Goal: Task Accomplishment & Management: Use online tool/utility

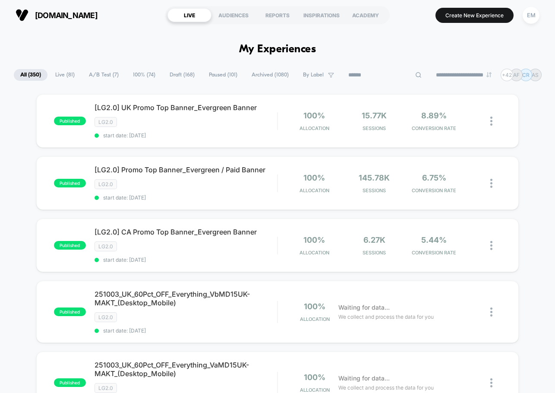
click at [380, 77] on input at bounding box center [385, 75] width 86 height 10
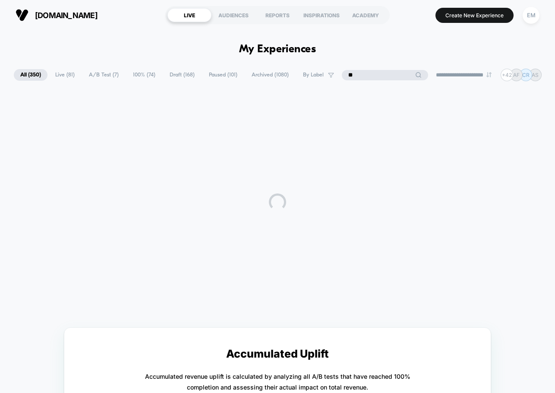
type input "*"
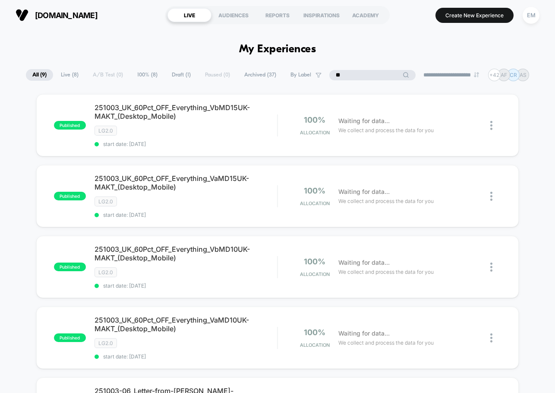
drag, startPoint x: 348, startPoint y: 76, endPoint x: 317, endPoint y: 77, distance: 31.1
click at [317, 77] on div "**********" at bounding box center [277, 75] width 503 height 13
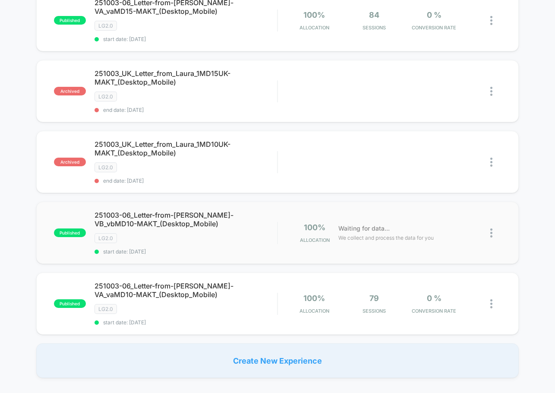
scroll to position [518, 0]
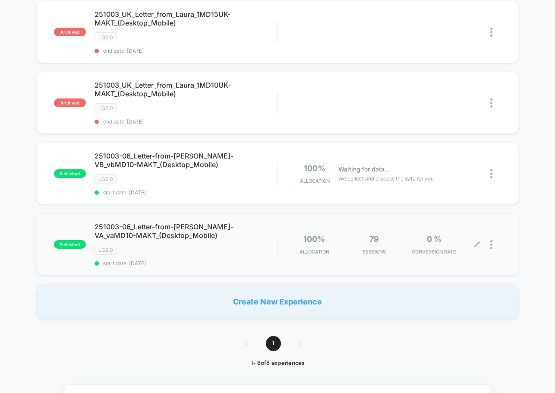
type input "******"
click at [494, 246] on div at bounding box center [495, 244] width 11 height 20
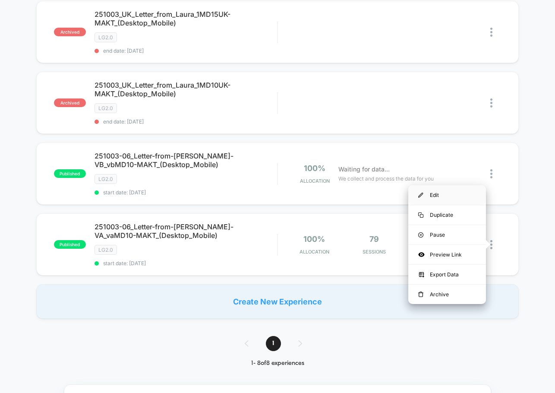
click at [440, 190] on div "Edit" at bounding box center [447, 194] width 78 height 19
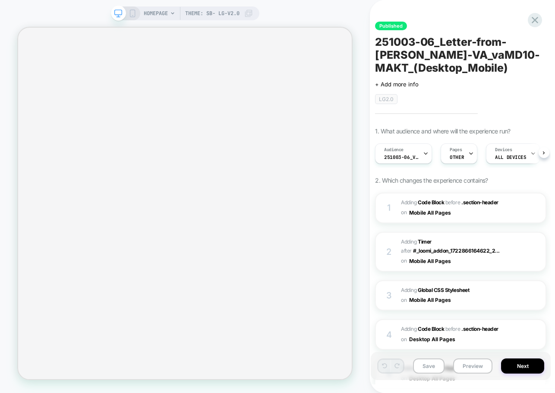
scroll to position [0, 0]
click at [130, 15] on icon at bounding box center [133, 13] width 8 height 8
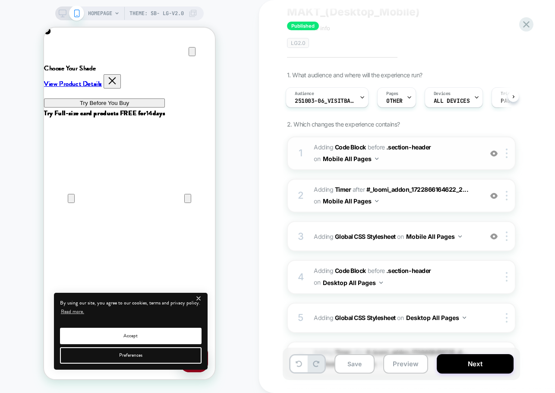
click at [396, 165] on span "Adding Code Block BEFORE .section-header .section-header on Mobile All Pages" at bounding box center [396, 152] width 164 height 23
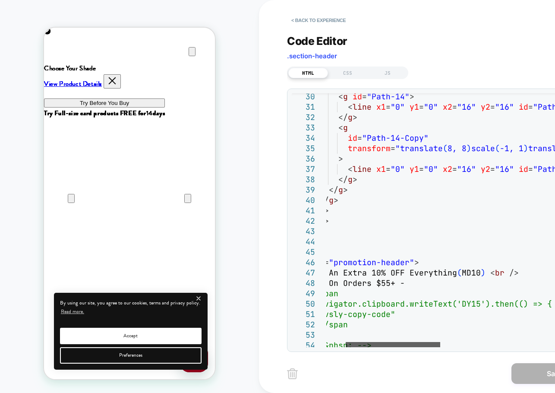
click at [368, 346] on div at bounding box center [393, 344] width 94 height 5
drag, startPoint x: 503, startPoint y: 273, endPoint x: 509, endPoint y: 273, distance: 5.2
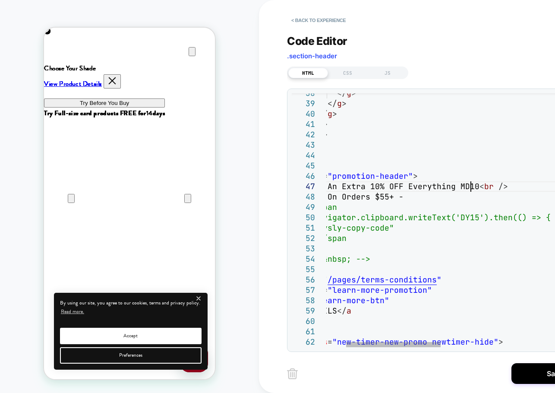
scroll to position [0, 171]
type textarea "**********"
click at [527, 370] on button "Save" at bounding box center [554, 373] width 86 height 21
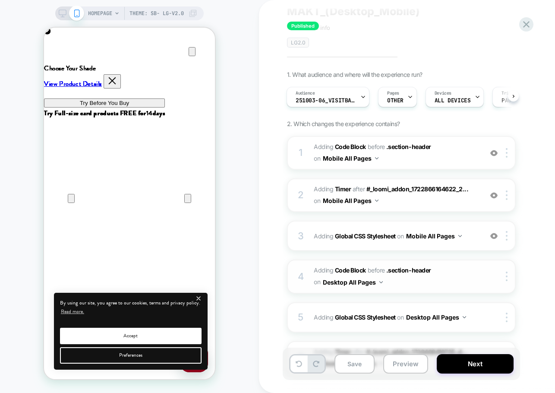
scroll to position [43, 0]
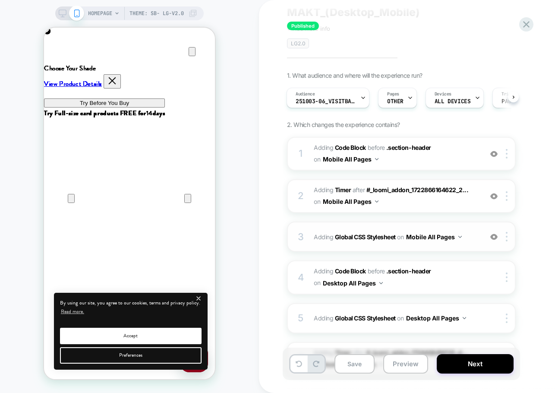
click at [494, 239] on img at bounding box center [493, 236] width 7 height 7
click at [495, 194] on img at bounding box center [493, 195] width 7 height 7
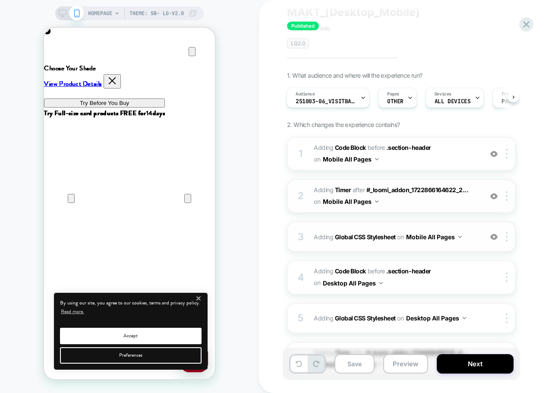
click at [495, 198] on img at bounding box center [493, 195] width 7 height 7
click at [492, 198] on img at bounding box center [493, 195] width 7 height 7
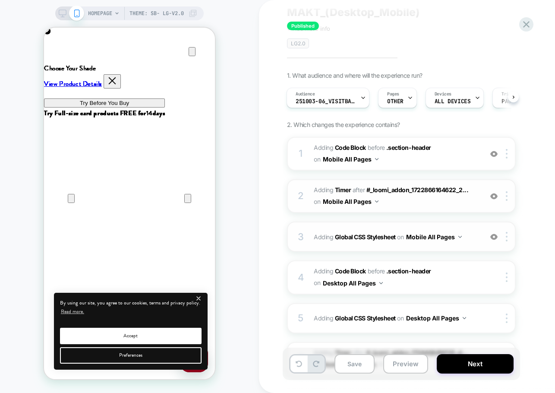
click at [493, 199] on img at bounding box center [493, 195] width 7 height 7
click at [233, 44] on div "HOMEPAGE Theme: SB- LG-v2.0" at bounding box center [129, 196] width 259 height 375
click at [62, 13] on icon at bounding box center [63, 13] width 8 height 8
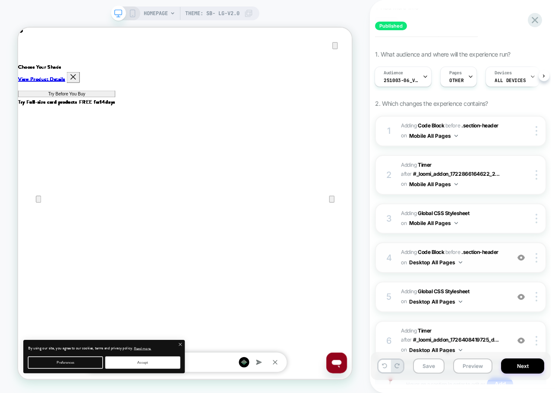
scroll to position [129, 0]
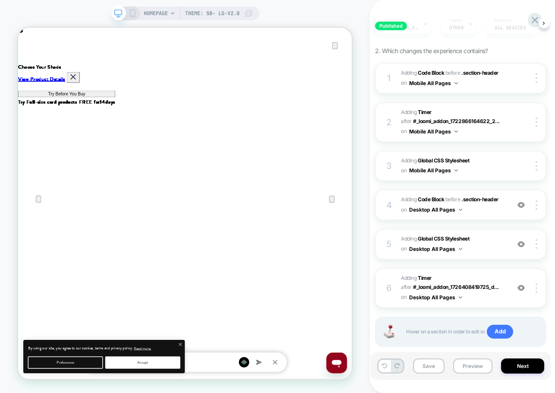
drag, startPoint x: 131, startPoint y: 14, endPoint x: 245, endPoint y: 18, distance: 114.4
click at [131, 14] on icon at bounding box center [133, 13] width 8 height 8
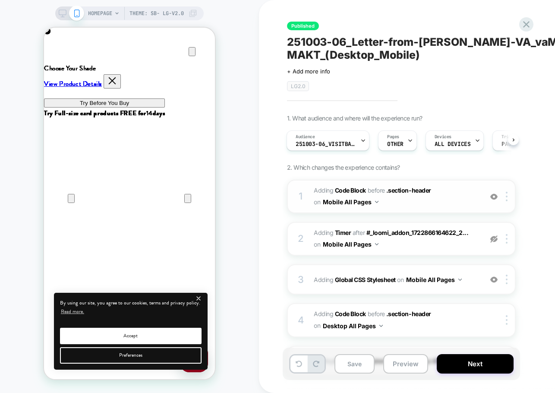
click at [406, 204] on span "Adding Code Block BEFORE .section-header .section-header on Mobile All Pages" at bounding box center [396, 196] width 164 height 23
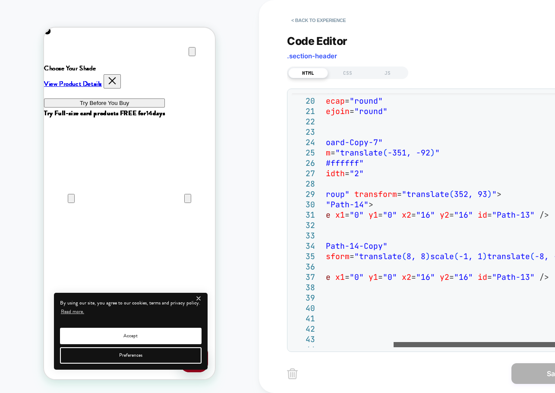
click at [460, 342] on div at bounding box center [487, 344] width 188 height 5
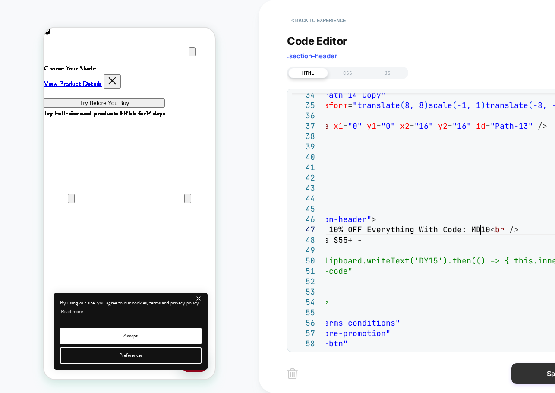
scroll to position [0, 0]
type textarea "**********"
click at [519, 371] on button "Save" at bounding box center [554, 373] width 86 height 21
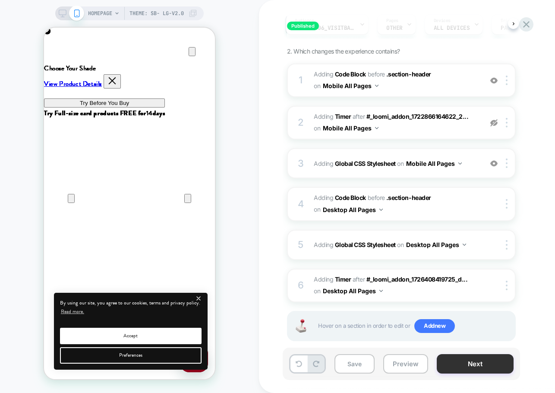
scroll to position [129, 0]
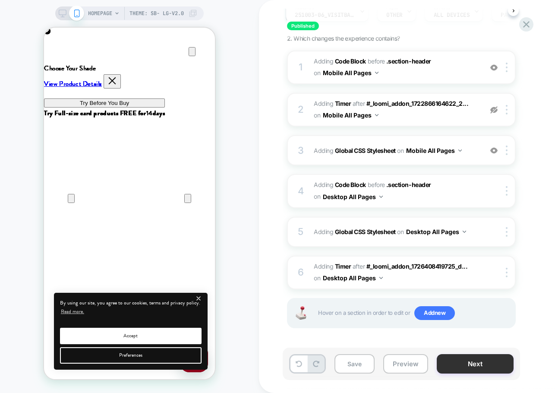
click at [448, 361] on button "Next" at bounding box center [475, 363] width 77 height 19
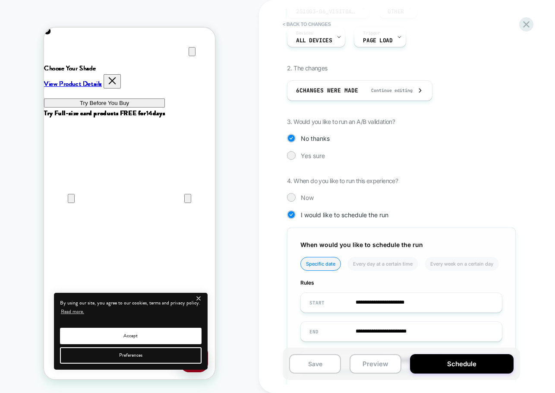
scroll to position [184, 0]
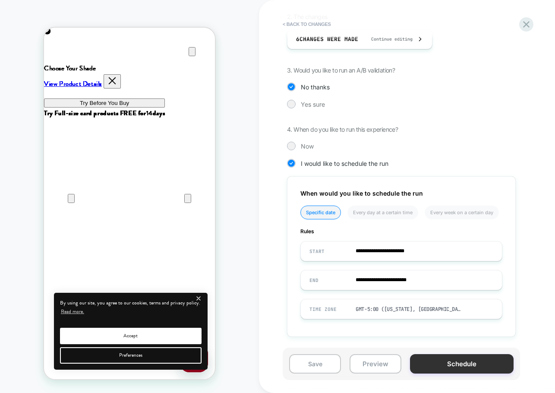
click at [423, 359] on button "Schedule" at bounding box center [462, 363] width 104 height 19
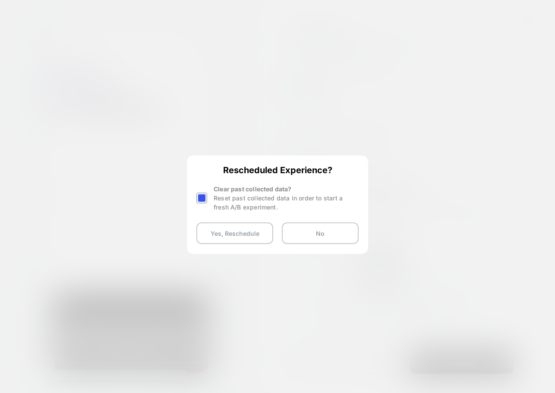
click at [201, 195] on div at bounding box center [201, 197] width 11 height 11
click at [221, 235] on button "Yes, Reschedule" at bounding box center [234, 233] width 77 height 22
click at [223, 233] on button "Yes, Reschedule" at bounding box center [234, 233] width 77 height 22
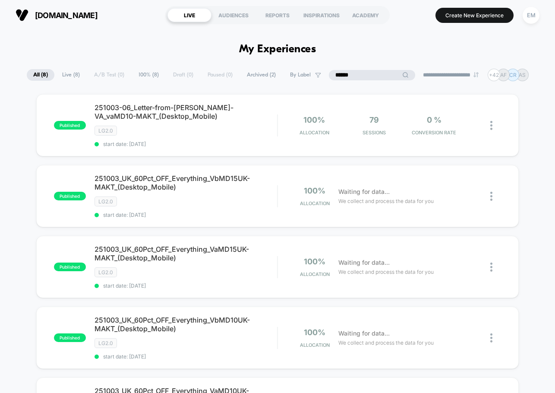
click at [370, 75] on input "******" at bounding box center [372, 75] width 86 height 10
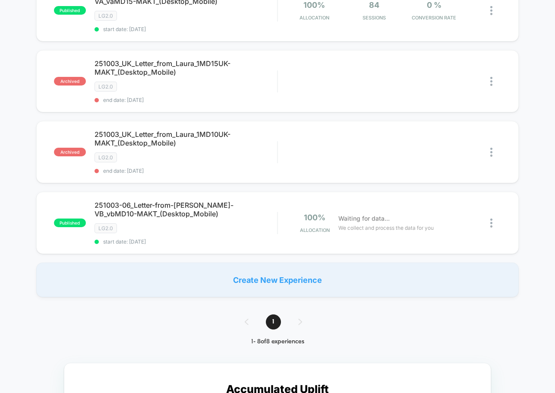
scroll to position [561, 0]
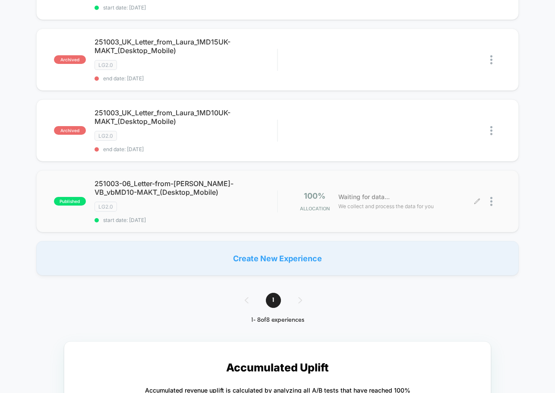
click at [493, 199] on div at bounding box center [495, 201] width 11 height 20
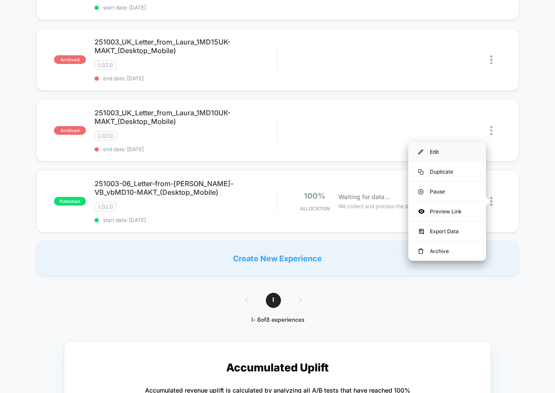
click at [440, 148] on div "Edit" at bounding box center [447, 151] width 78 height 19
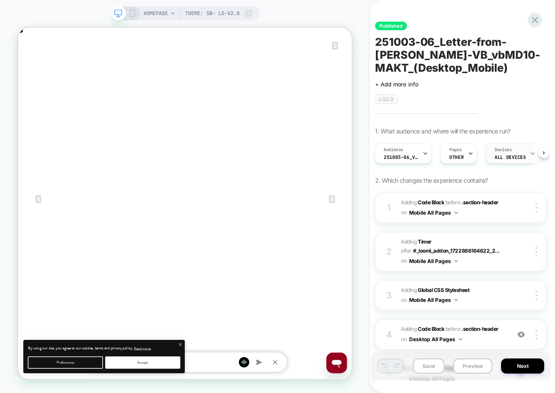
scroll to position [0, 890]
drag, startPoint x: 130, startPoint y: 12, endPoint x: 333, endPoint y: 64, distance: 209.8
click at [130, 12] on icon at bounding box center [133, 13] width 8 height 8
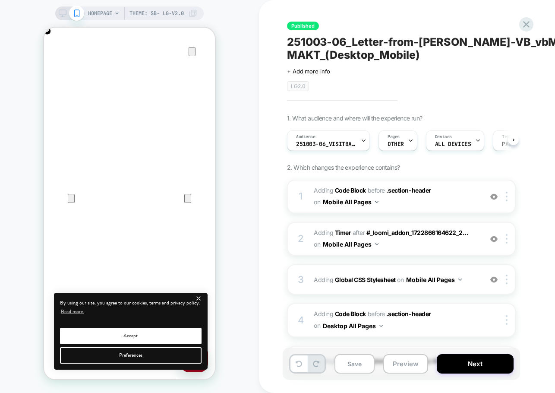
scroll to position [0, 0]
click at [413, 209] on div "1 Adding Code Block BEFORE .section-header .section-header on Mobile All Pages …" at bounding box center [401, 196] width 229 height 34
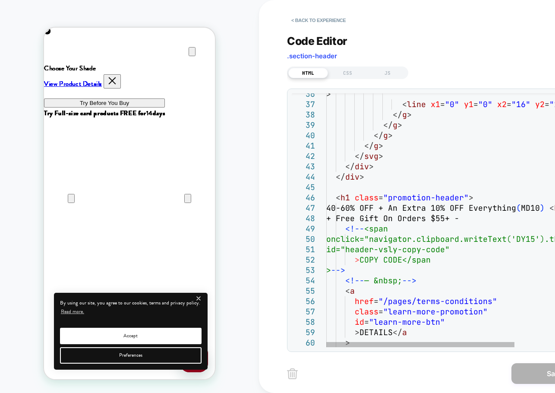
scroll to position [0, 0]
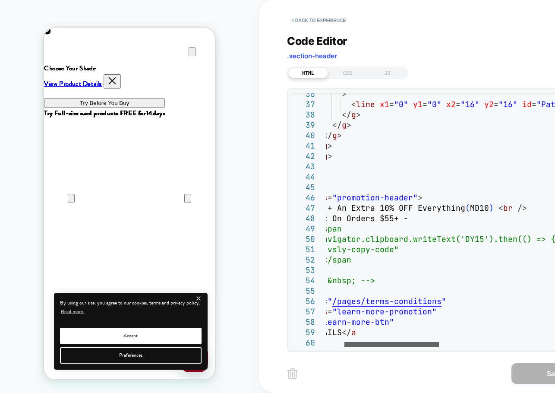
click at [377, 345] on div at bounding box center [391, 344] width 94 height 5
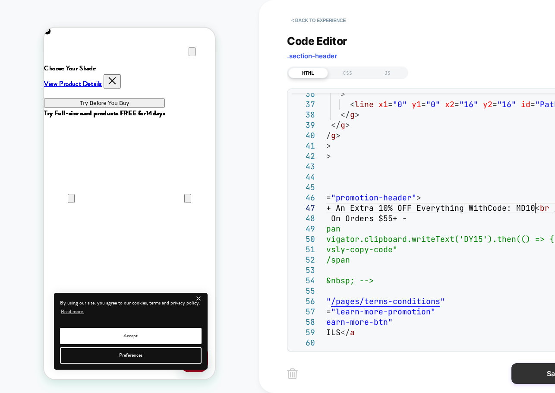
scroll to position [0, 171]
type textarea "**********"
click at [527, 369] on button "Save" at bounding box center [554, 373] width 86 height 21
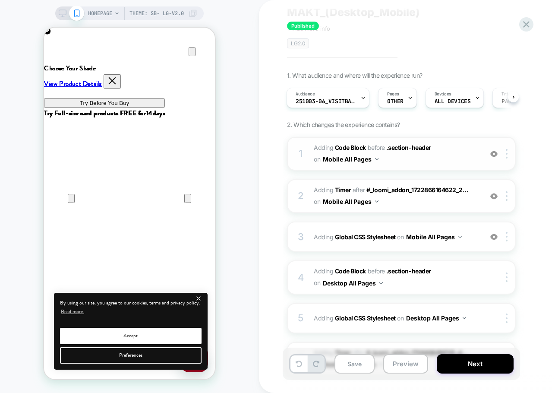
scroll to position [0, 342]
click at [494, 195] on img at bounding box center [493, 195] width 7 height 7
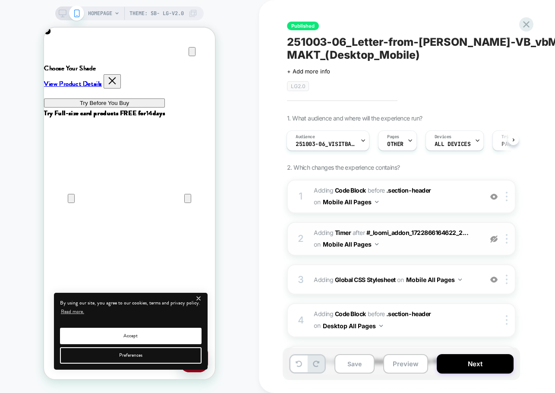
scroll to position [129, 0]
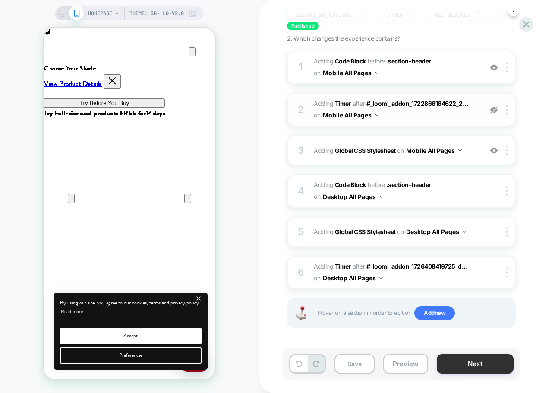
click at [453, 365] on button "Next" at bounding box center [475, 363] width 77 height 19
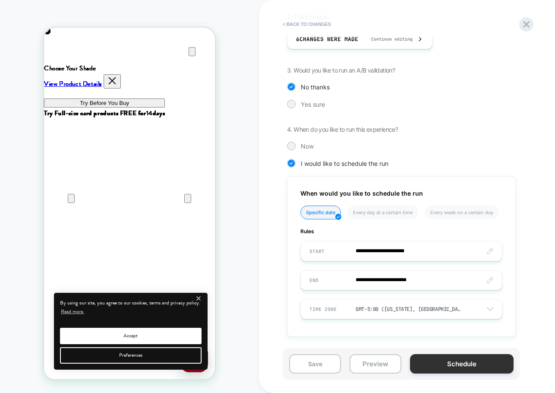
scroll to position [0, 0]
click at [428, 360] on button "Schedule" at bounding box center [462, 363] width 104 height 19
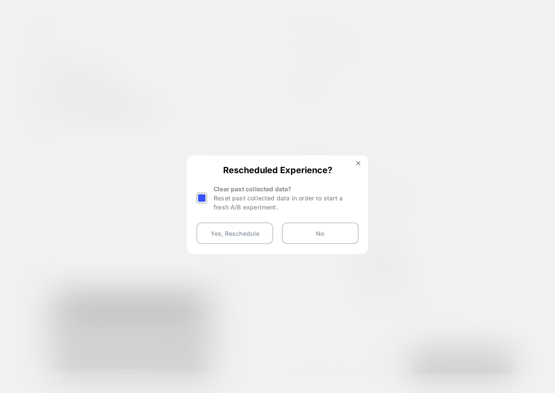
click at [205, 198] on div at bounding box center [201, 197] width 11 height 11
click at [214, 229] on button "Yes, Reschedule" at bounding box center [234, 233] width 77 height 22
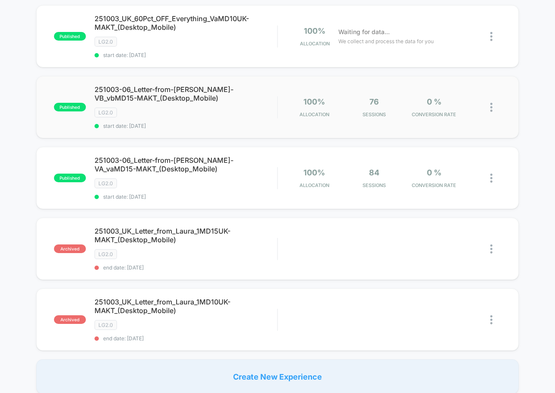
scroll to position [388, 0]
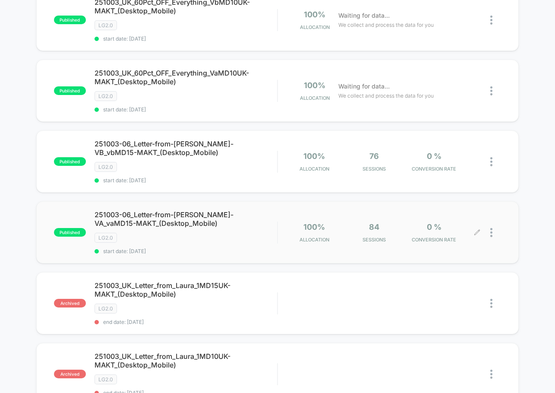
click at [489, 231] on div at bounding box center [489, 232] width 24 height 20
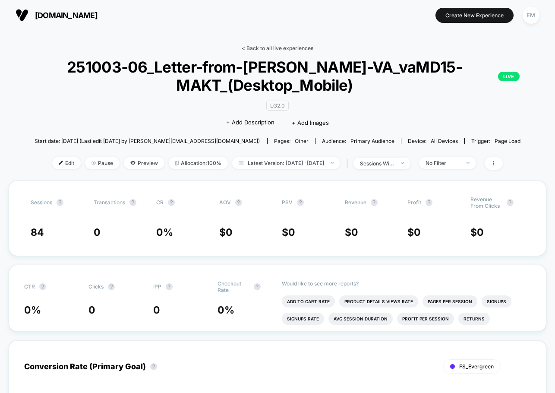
click at [279, 45] on link "< Back to all live experiences" at bounding box center [278, 48] width 72 height 6
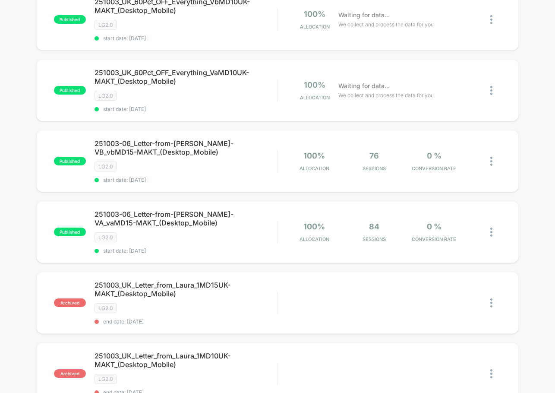
scroll to position [388, 0]
click at [491, 231] on img at bounding box center [491, 232] width 2 height 9
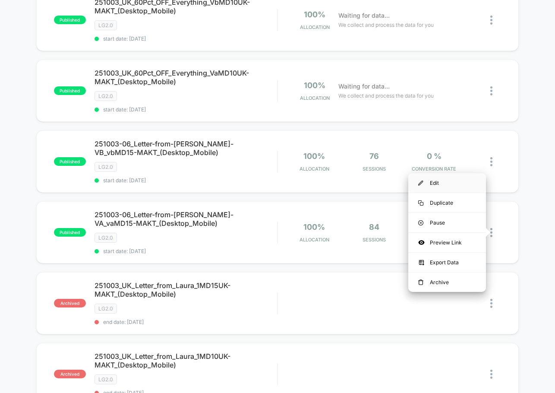
click at [433, 176] on div "Edit" at bounding box center [447, 182] width 78 height 19
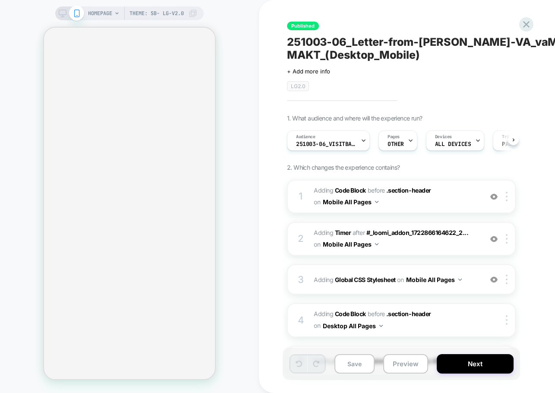
scroll to position [0, 0]
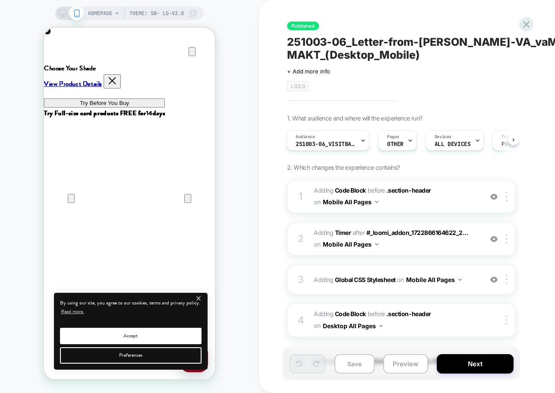
scroll to position [0, 171]
click at [404, 198] on span "Adding Code Block BEFORE .section-header .section-header on Mobile All Pages" at bounding box center [396, 196] width 164 height 23
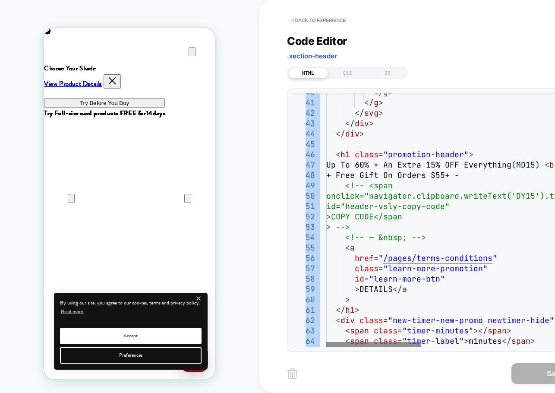
drag, startPoint x: 369, startPoint y: 347, endPoint x: 382, endPoint y: 346, distance: 13.4
click at [382, 346] on div "40 41 42 43 44 45 46 47 48 49 50 51 52 53 54 55 56 57 58 59 60 61 62 63 64 65 <…" at bounding box center [442, 219] width 311 height 263
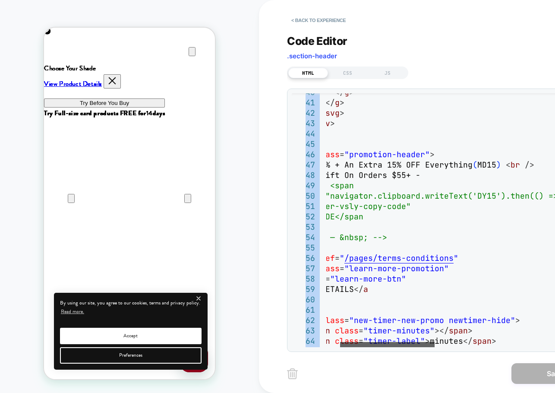
scroll to position [0, 342]
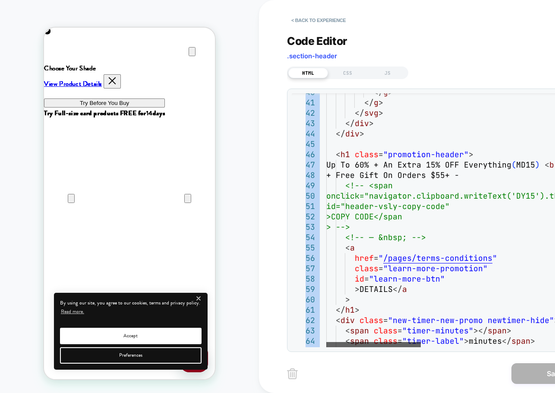
click at [347, 342] on div at bounding box center [373, 344] width 94 height 5
click at [302, 21] on button "< Back to experience" at bounding box center [318, 20] width 63 height 14
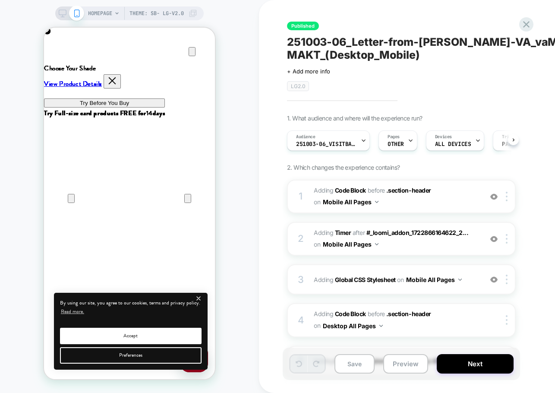
scroll to position [0, 0]
click at [59, 12] on rect at bounding box center [62, 12] width 7 height 5
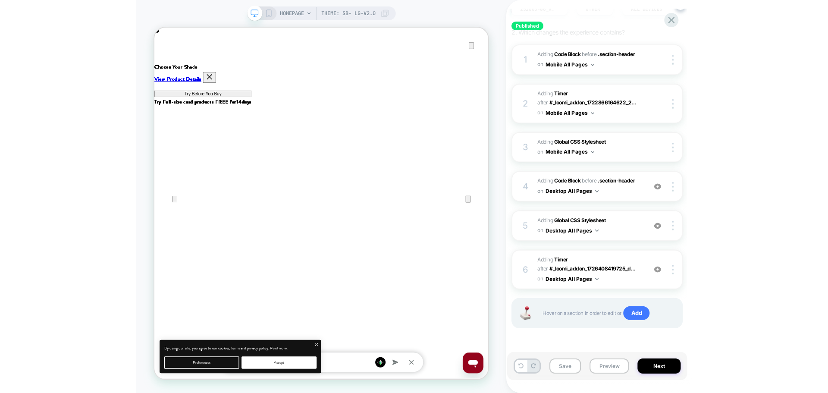
scroll to position [115, 0]
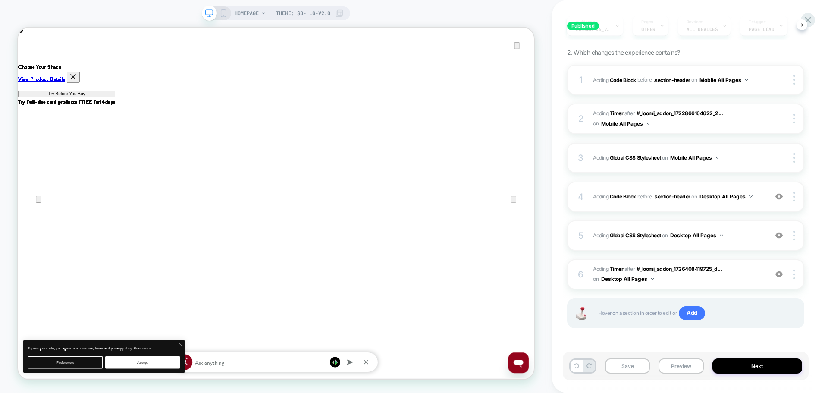
click at [226, 16] on div "HOMEPAGE Theme: SB- LG-v2.0" at bounding box center [276, 13] width 148 height 14
click at [220, 15] on icon at bounding box center [224, 13] width 8 height 8
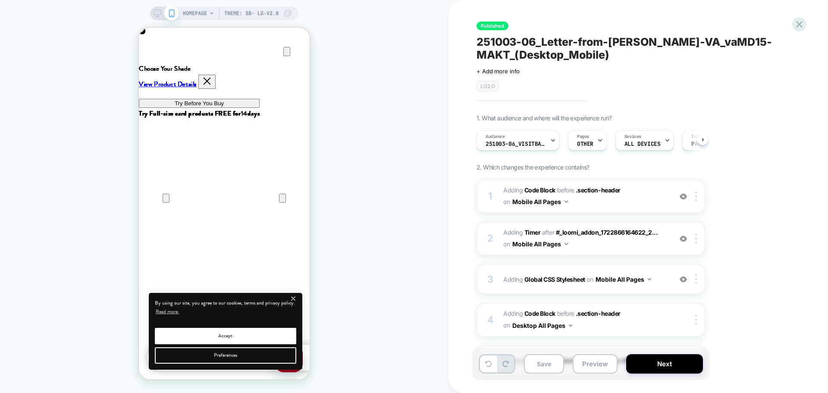
scroll to position [0, 0]
click at [554, 203] on span "Adding Code Block BEFORE .section-header .section-header on Mobile All Pages" at bounding box center [585, 196] width 164 height 23
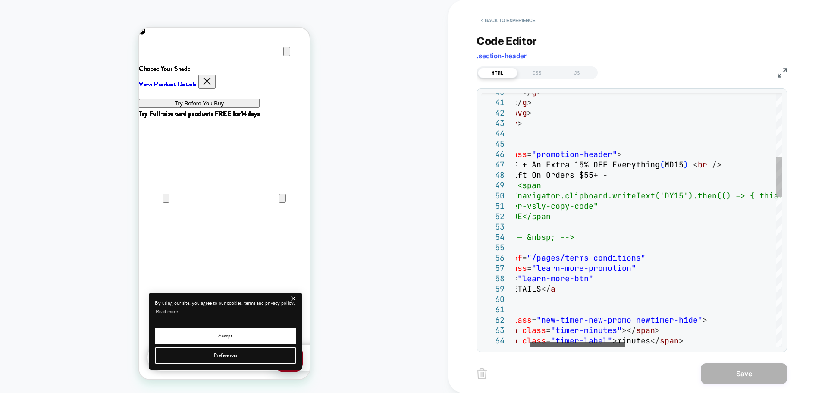
click at [554, 345] on div at bounding box center [578, 344] width 94 height 5
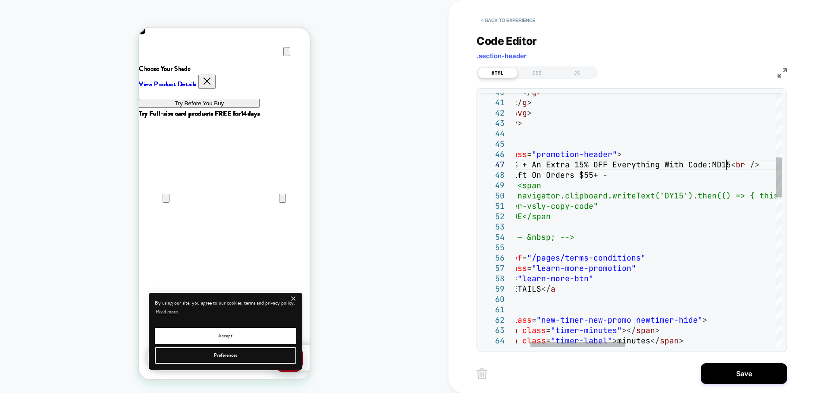
scroll to position [62, 256]
type textarea "**********"
click at [554, 377] on button "Save" at bounding box center [744, 373] width 86 height 21
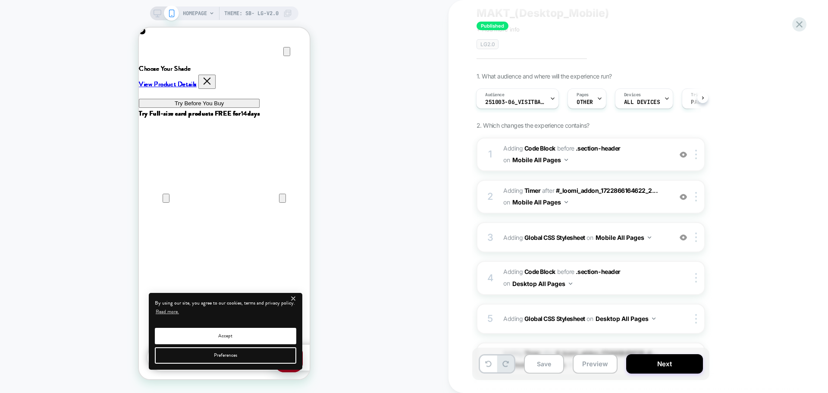
scroll to position [129, 0]
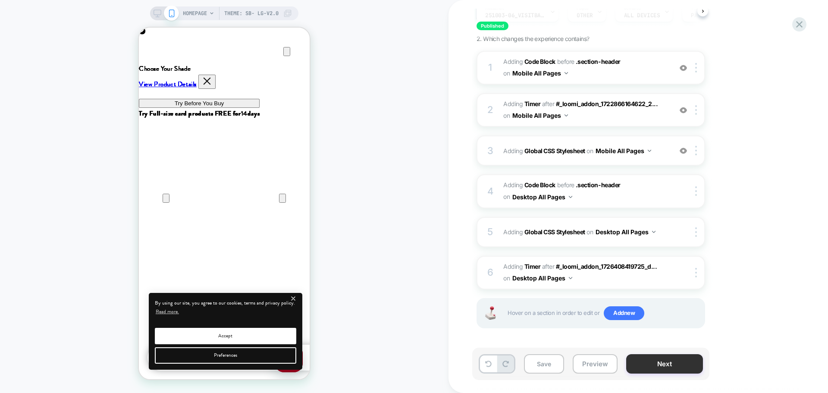
click at [554, 366] on button "Next" at bounding box center [664, 363] width 77 height 19
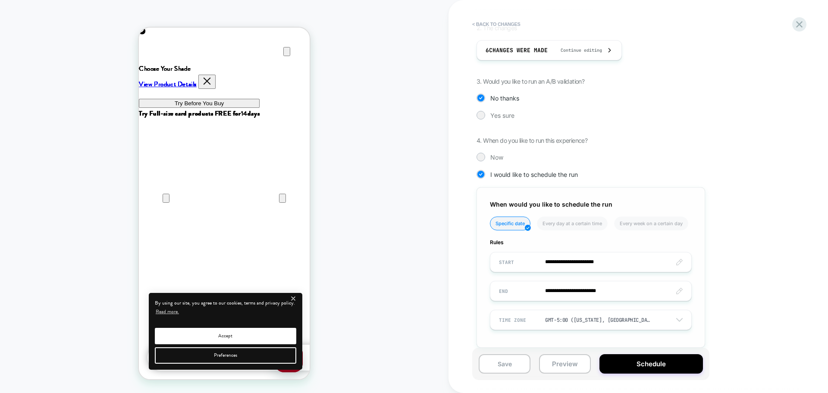
scroll to position [183, 0]
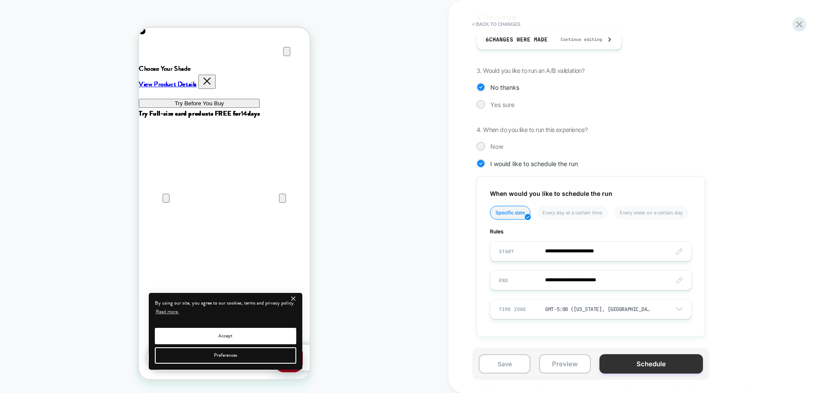
click at [554, 368] on button "Schedule" at bounding box center [652, 363] width 104 height 19
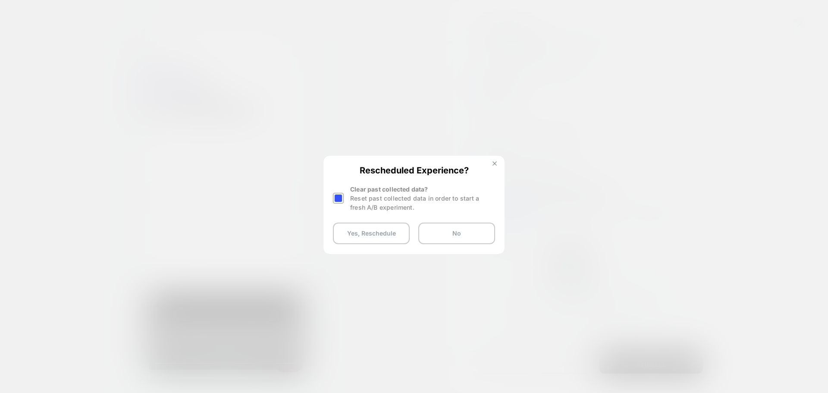
click at [494, 165] on img at bounding box center [495, 163] width 4 height 4
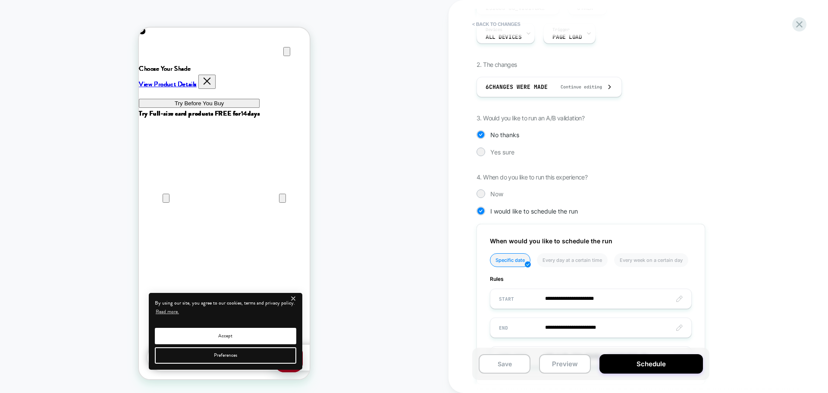
scroll to position [54, 0]
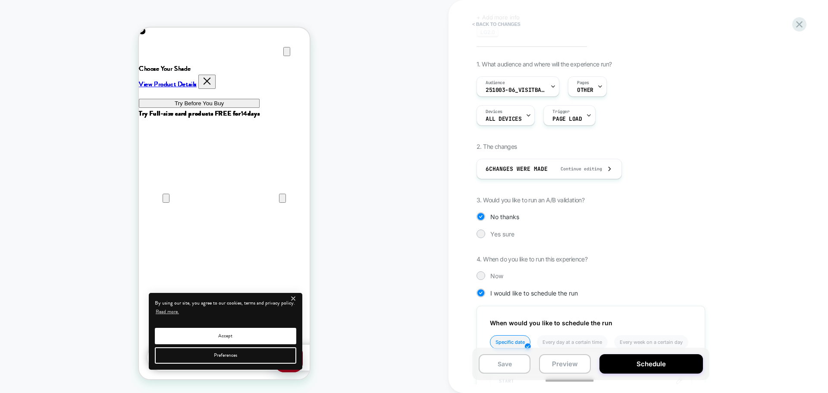
click at [475, 21] on button "< Back to changes" at bounding box center [496, 24] width 57 height 14
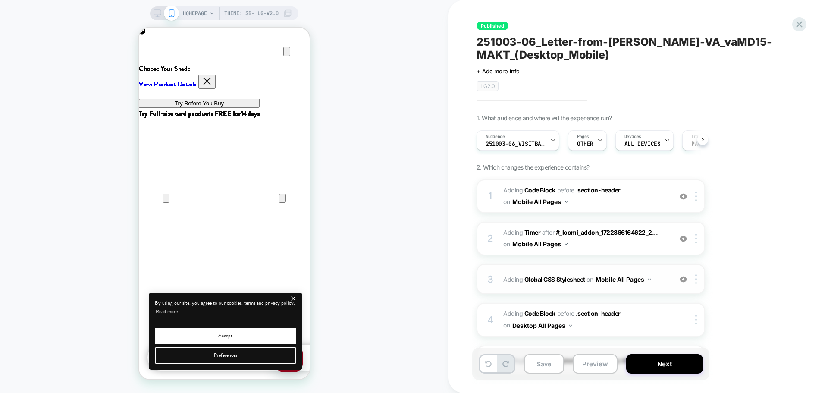
scroll to position [0, 0]
click at [554, 241] on img at bounding box center [683, 238] width 7 height 7
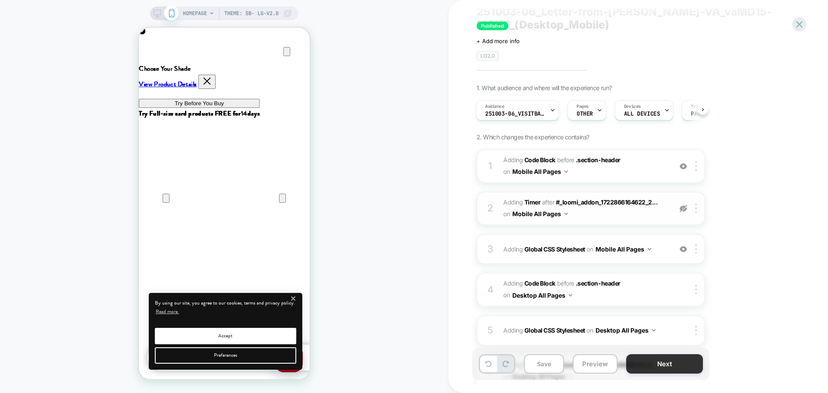
scroll to position [86, 0]
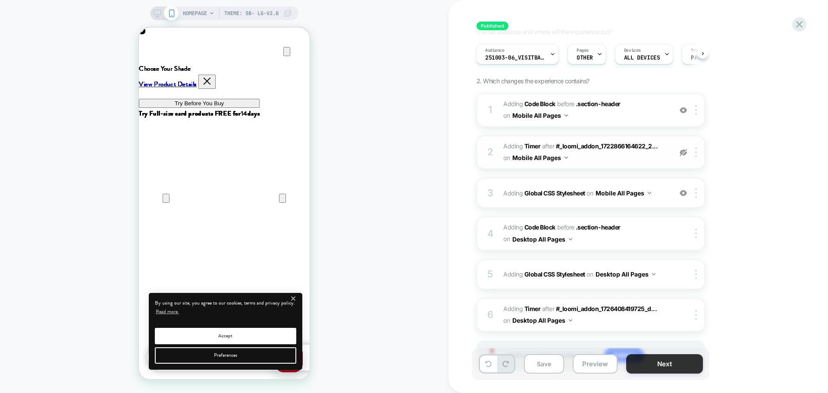
click at [554, 363] on button "Next" at bounding box center [664, 363] width 77 height 19
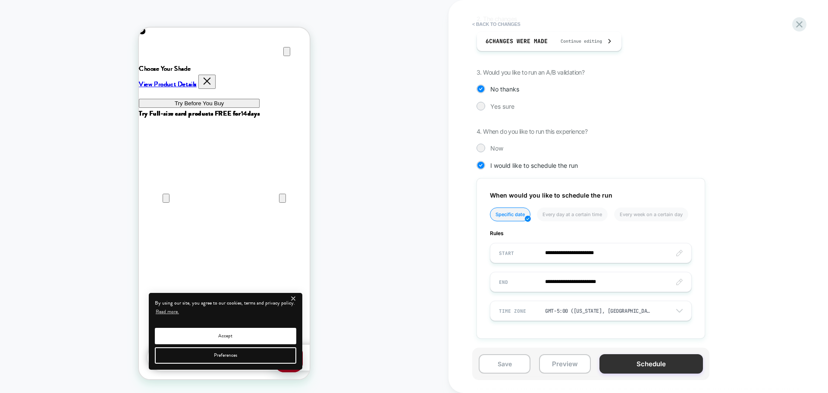
scroll to position [183, 0]
click at [554, 362] on button "Schedule" at bounding box center [652, 363] width 104 height 19
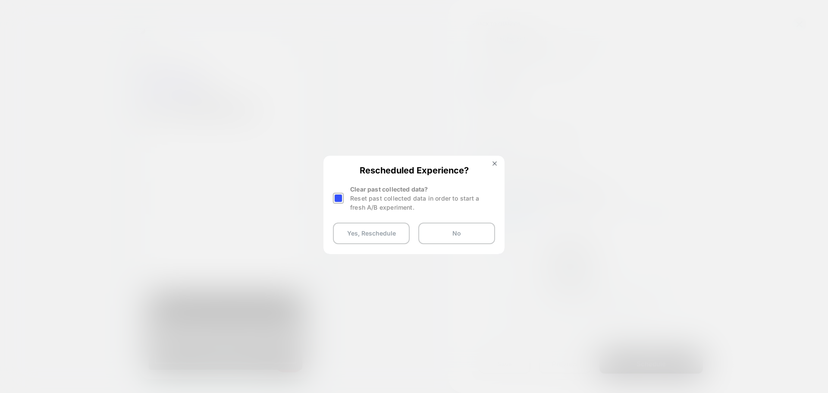
click at [341, 201] on div at bounding box center [338, 198] width 11 height 11
click at [348, 236] on button "Yes, Reschedule" at bounding box center [371, 234] width 77 height 22
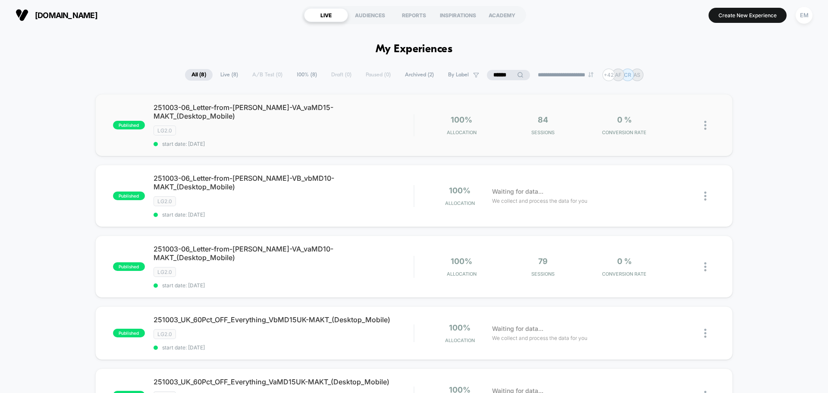
click at [554, 121] on img at bounding box center [705, 125] width 2 height 9
click at [554, 71] on div "Edit" at bounding box center [662, 71] width 78 height 19
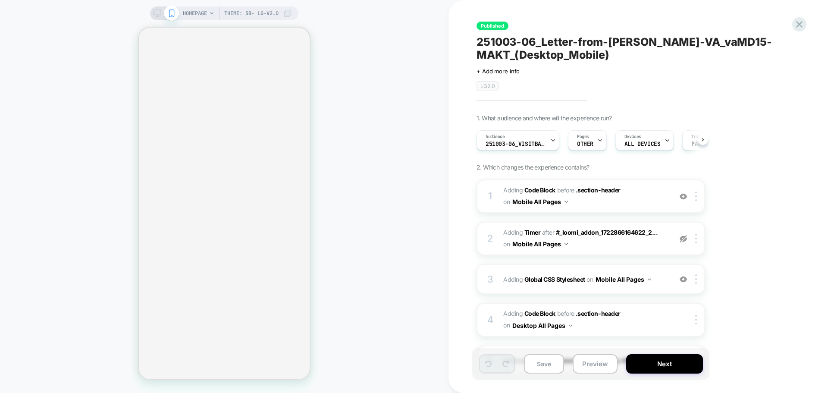
scroll to position [0, 0]
click at [554, 24] on icon at bounding box center [800, 25] width 12 height 12
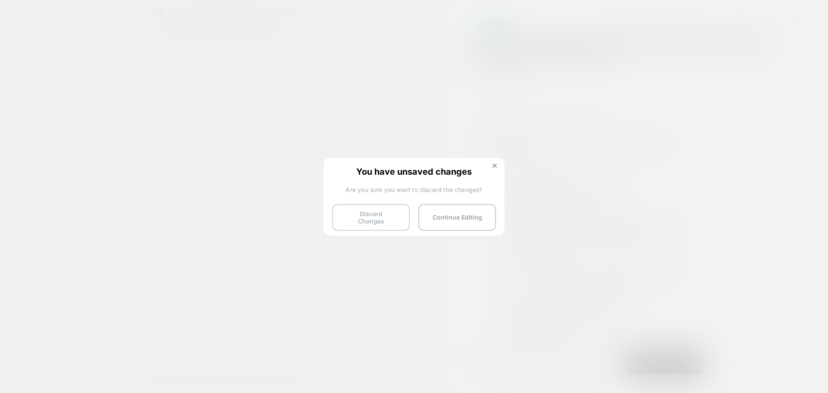
click at [347, 220] on button "Discard Changes" at bounding box center [371, 217] width 78 height 27
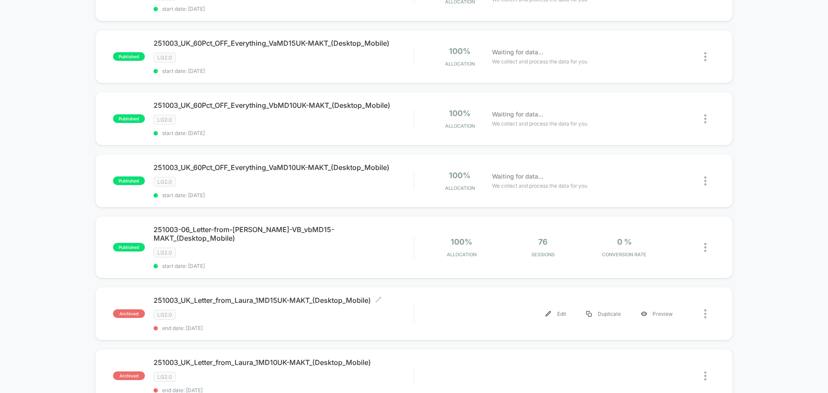
scroll to position [388, 0]
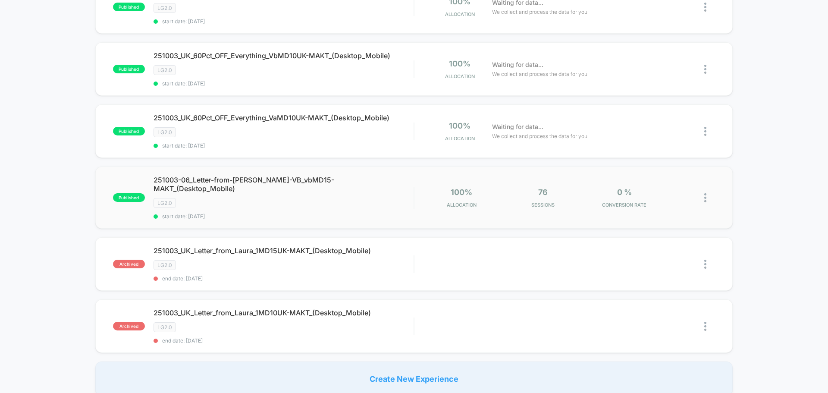
click at [554, 193] on img at bounding box center [705, 197] width 2 height 9
click at [554, 119] on div "Edit" at bounding box center [662, 117] width 78 height 19
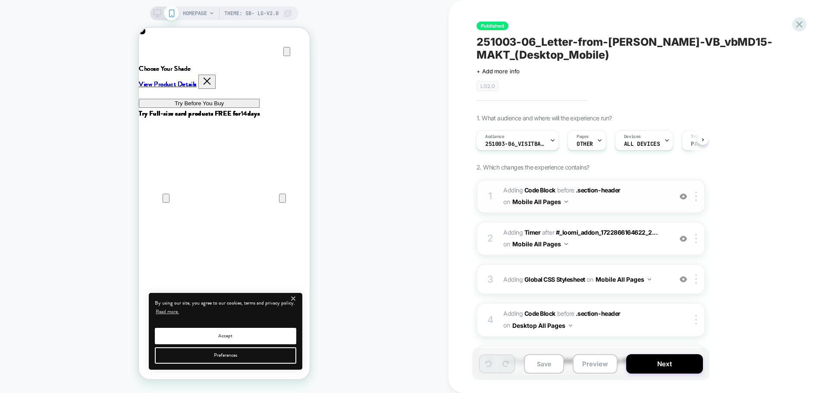
scroll to position [129, 0]
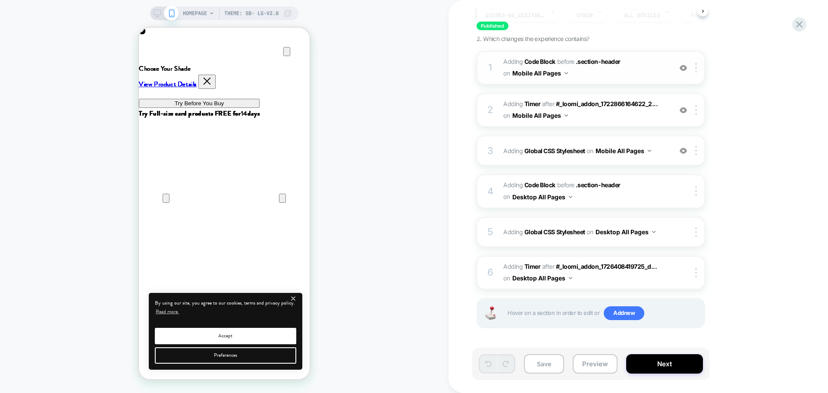
click at [554, 75] on span "Adding Code Block BEFORE .section-header .section-header on Mobile All Pages" at bounding box center [585, 67] width 164 height 23
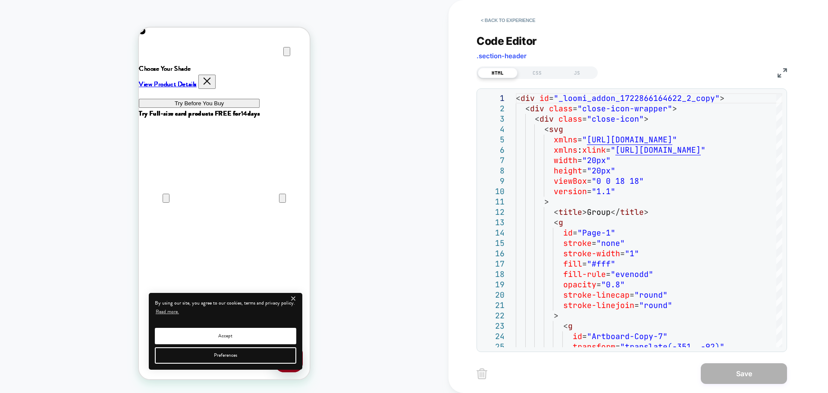
scroll to position [0, 0]
click at [554, 72] on img at bounding box center [782, 72] width 9 height 9
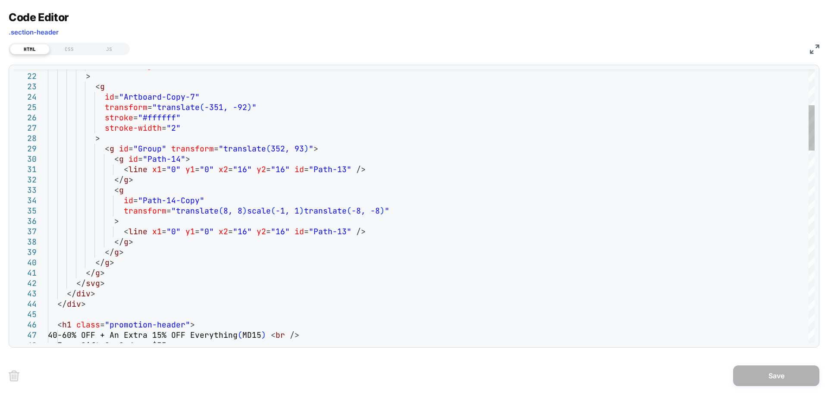
scroll to position [0, 342]
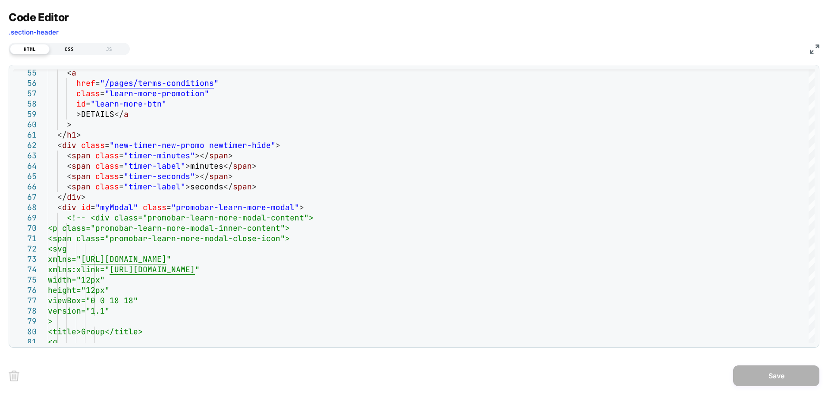
click at [61, 50] on div "CSS" at bounding box center [70, 49] width 40 height 10
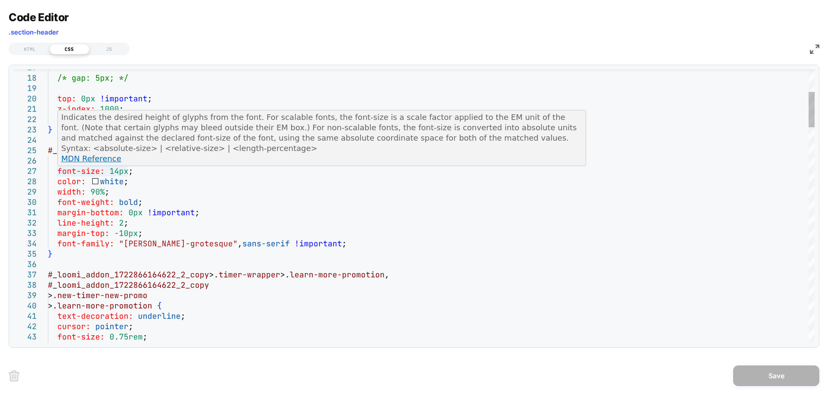
scroll to position [0, 0]
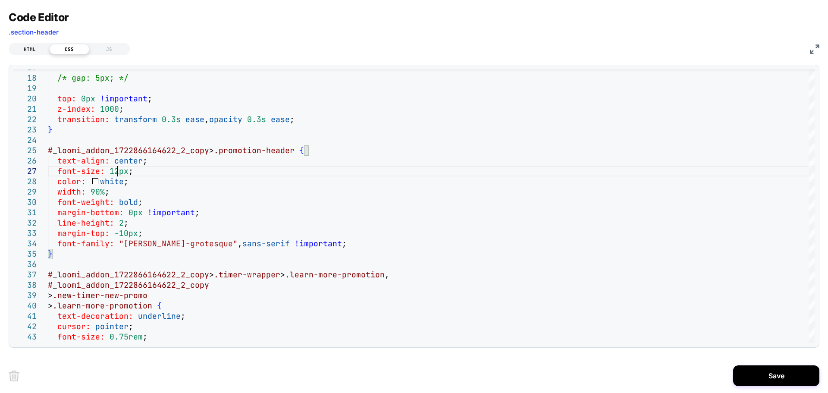
scroll to position [0, 171]
type textarea "**********"
click at [32, 45] on div "HTML" at bounding box center [30, 49] width 40 height 10
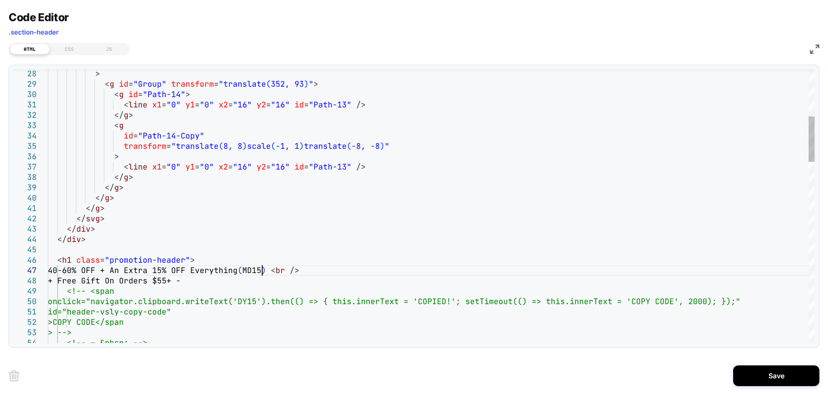
type textarea "**********"
click at [554, 379] on button "Save" at bounding box center [776, 375] width 86 height 21
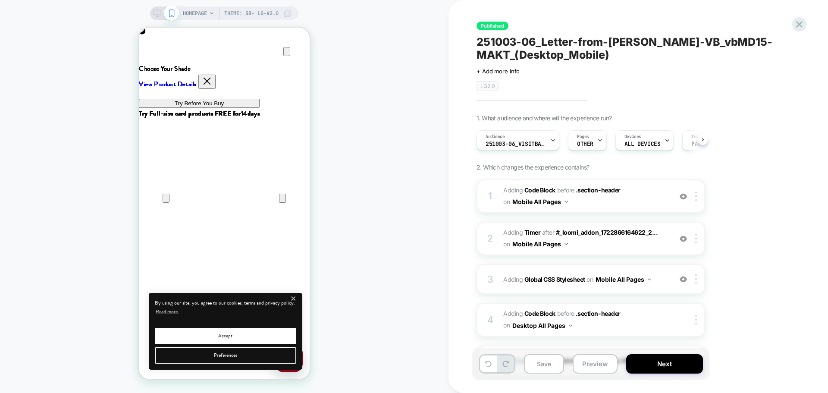
scroll to position [0, 0]
click at [154, 13] on rect at bounding box center [157, 12] width 7 height 5
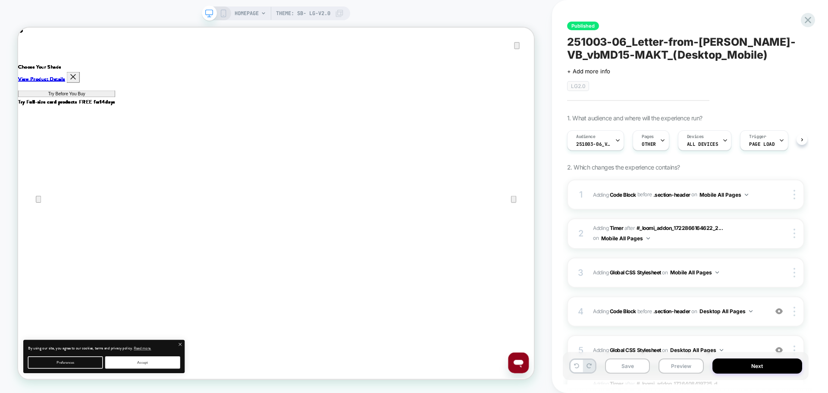
scroll to position [0, 0]
click at [220, 15] on icon at bounding box center [224, 13] width 8 height 8
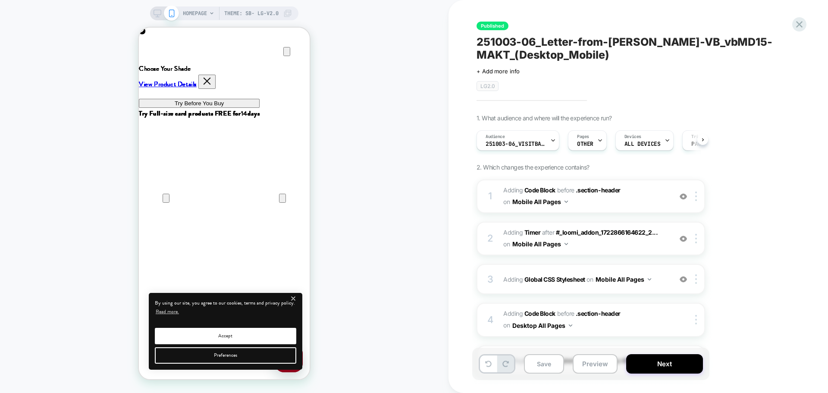
scroll to position [0, 0]
click at [554, 202] on span "Adding Code Block BEFORE .section-header .section-header on Mobile All Pages" at bounding box center [585, 196] width 164 height 23
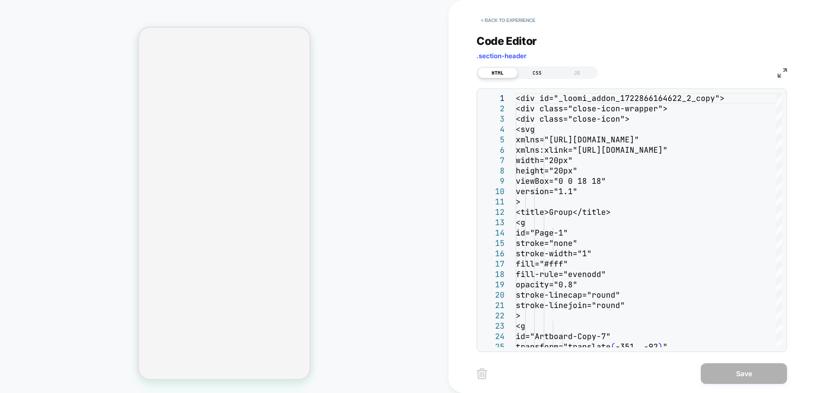
click at [539, 72] on div "CSS" at bounding box center [538, 73] width 40 height 10
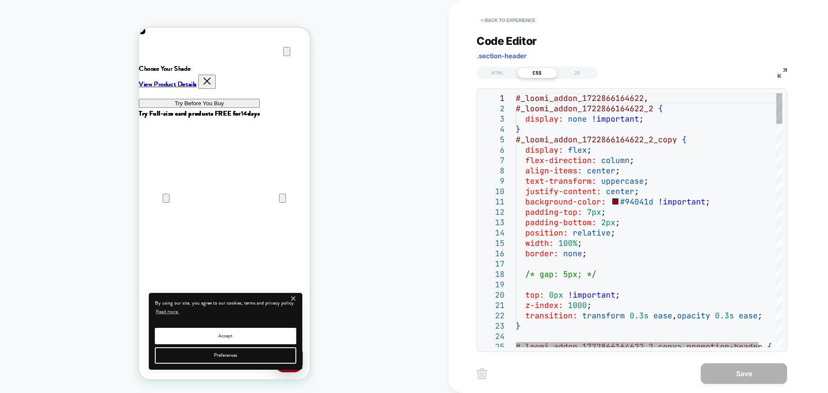
scroll to position [0, 0]
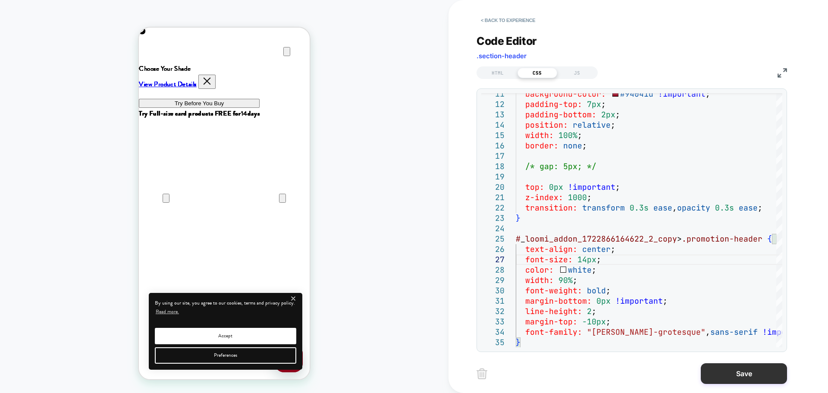
type textarea "**********"
click at [554, 378] on button "Save" at bounding box center [744, 373] width 86 height 21
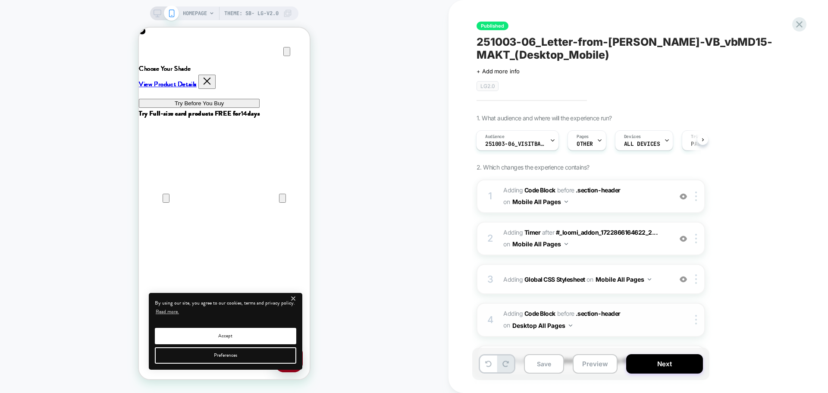
scroll to position [0, 171]
click at [554, 368] on button "Next" at bounding box center [664, 363] width 77 height 19
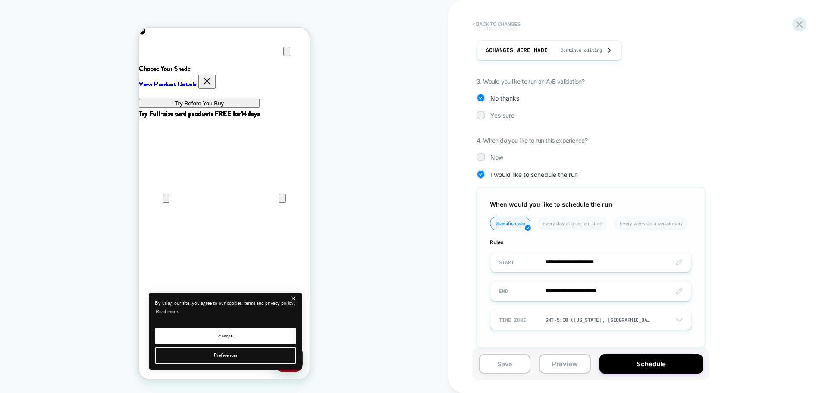
scroll to position [183, 0]
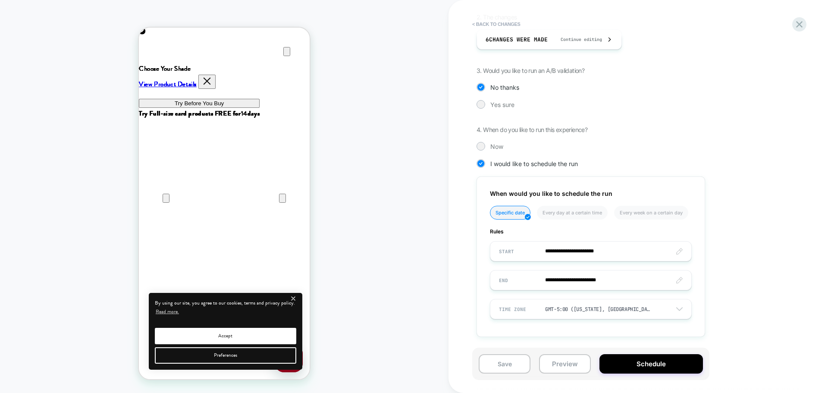
click at [554, 354] on div "Save Preview Schedule" at bounding box center [590, 364] width 237 height 32
click at [554, 358] on button "Schedule" at bounding box center [652, 363] width 104 height 19
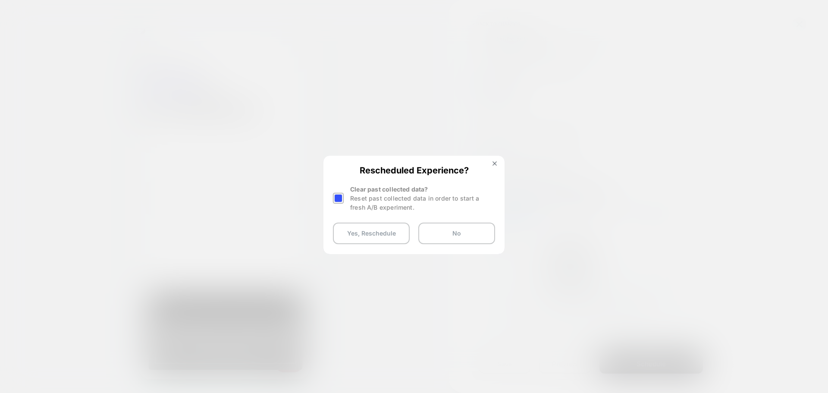
click at [337, 201] on div at bounding box center [338, 198] width 11 height 11
click at [358, 235] on button "Yes, Reschedule" at bounding box center [371, 234] width 77 height 22
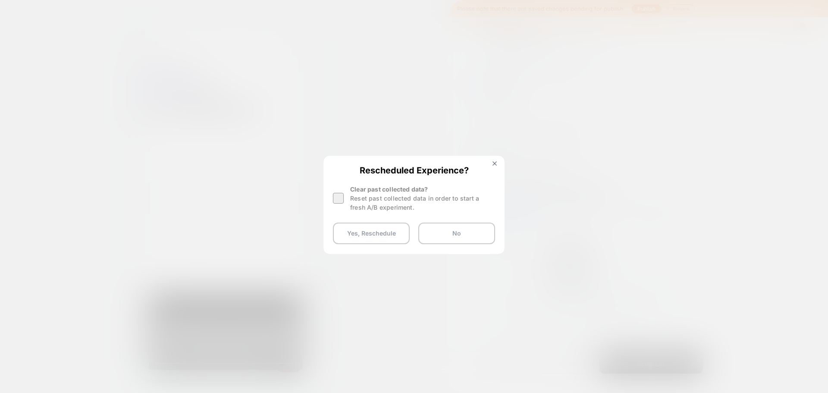
scroll to position [0, 342]
